Goal: Find specific page/section: Find specific page/section

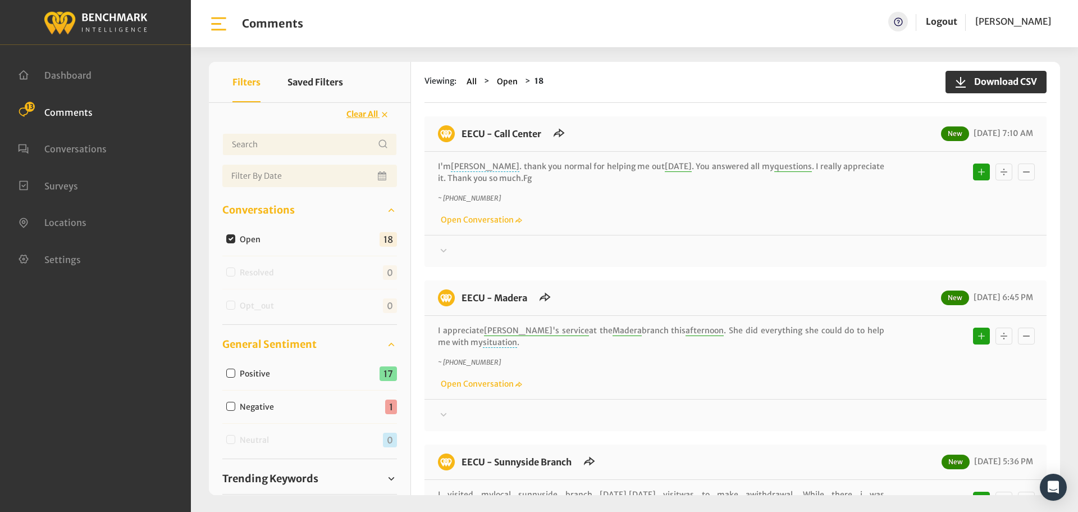
scroll to position [84, 0]
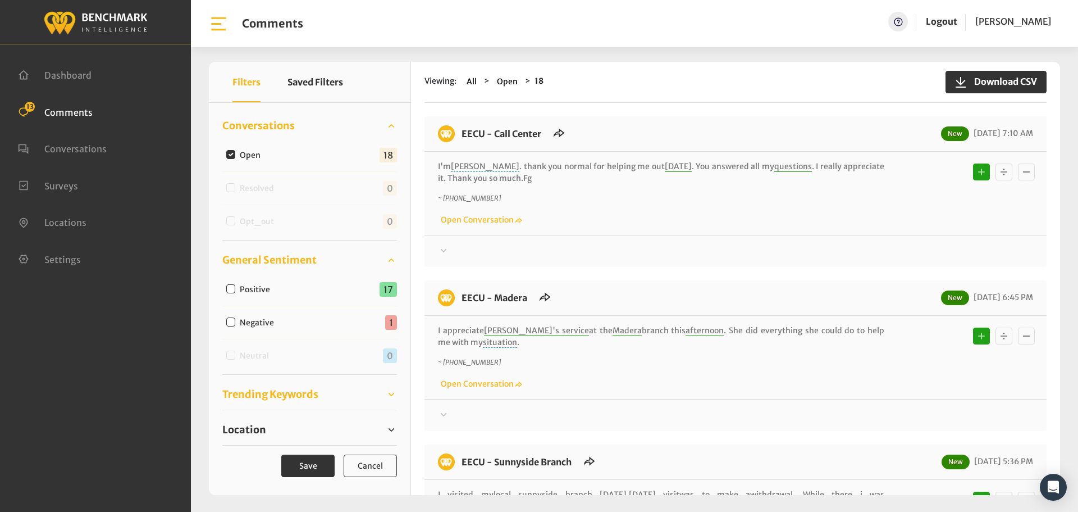
click at [268, 395] on span "Trending Keywords" at bounding box center [270, 393] width 96 height 15
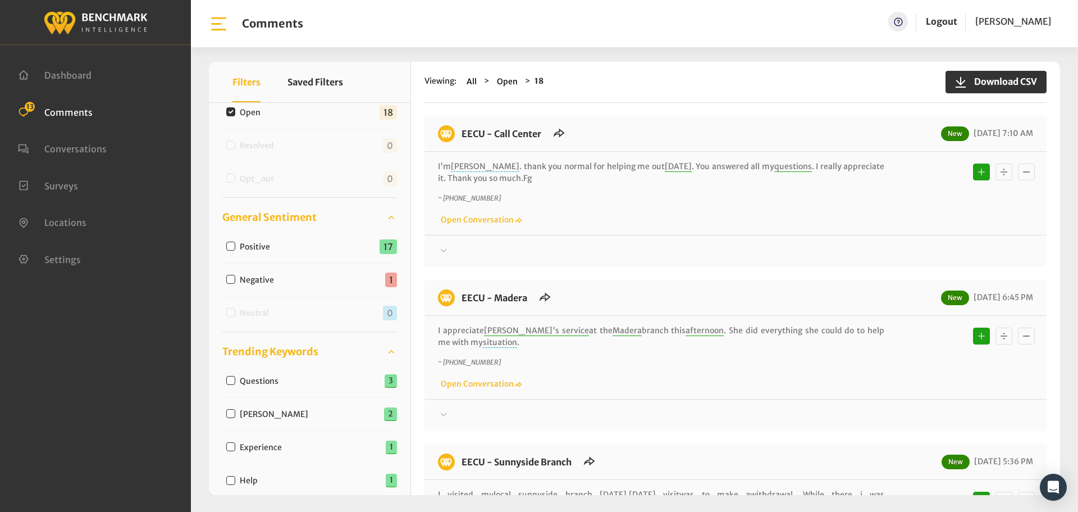
scroll to position [28, 0]
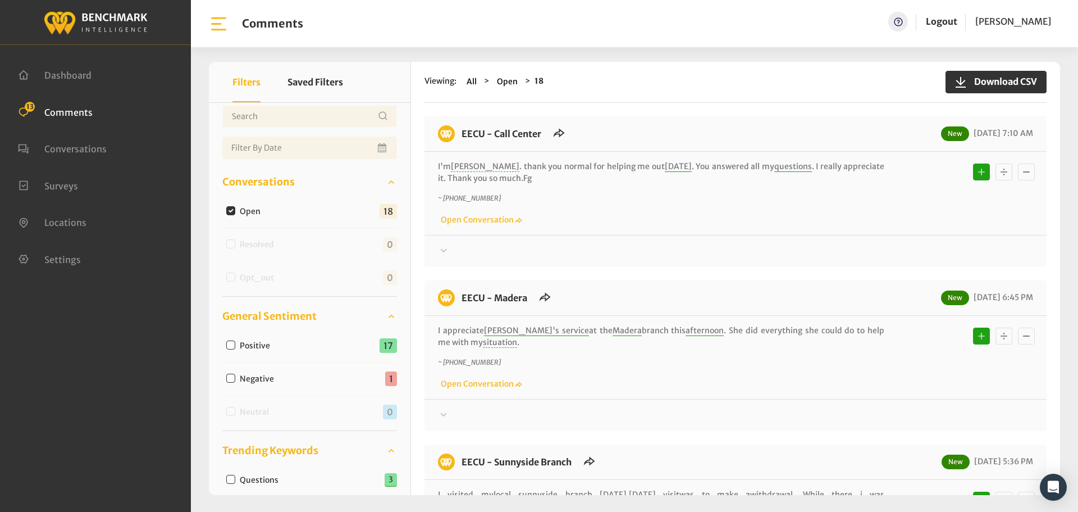
click at [260, 442] on link "Trending Keywords" at bounding box center [309, 450] width 175 height 17
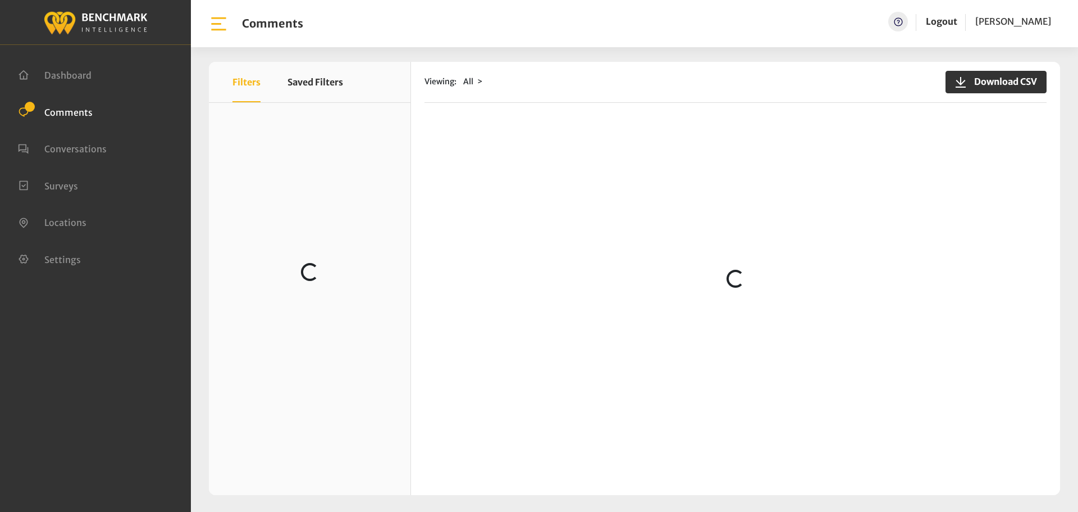
click at [459, 113] on div "Viewing: All Download CSV Loading..." at bounding box center [735, 278] width 649 height 433
